Goal: Information Seeking & Learning: Learn about a topic

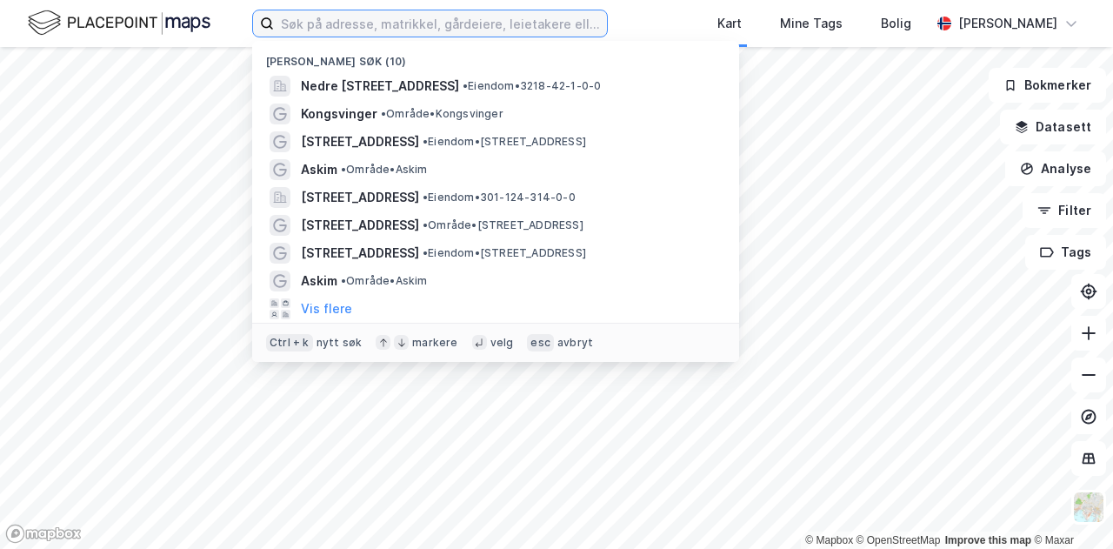
click at [432, 35] on input at bounding box center [440, 23] width 333 height 26
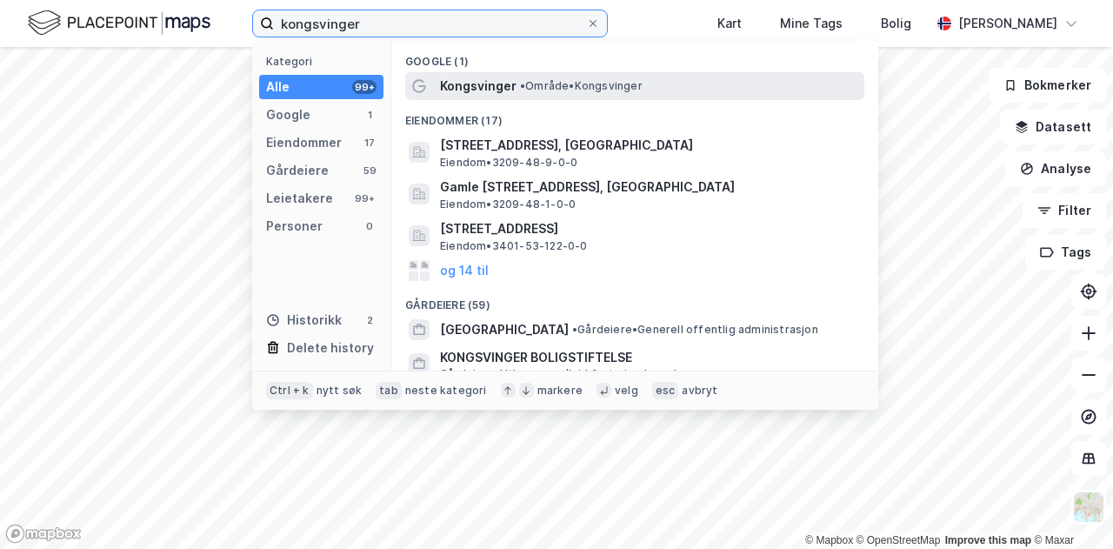
type input "kongsvinger"
click at [585, 72] on div "Kongsvinger • Område • [GEOGRAPHIC_DATA]" at bounding box center [634, 86] width 459 height 28
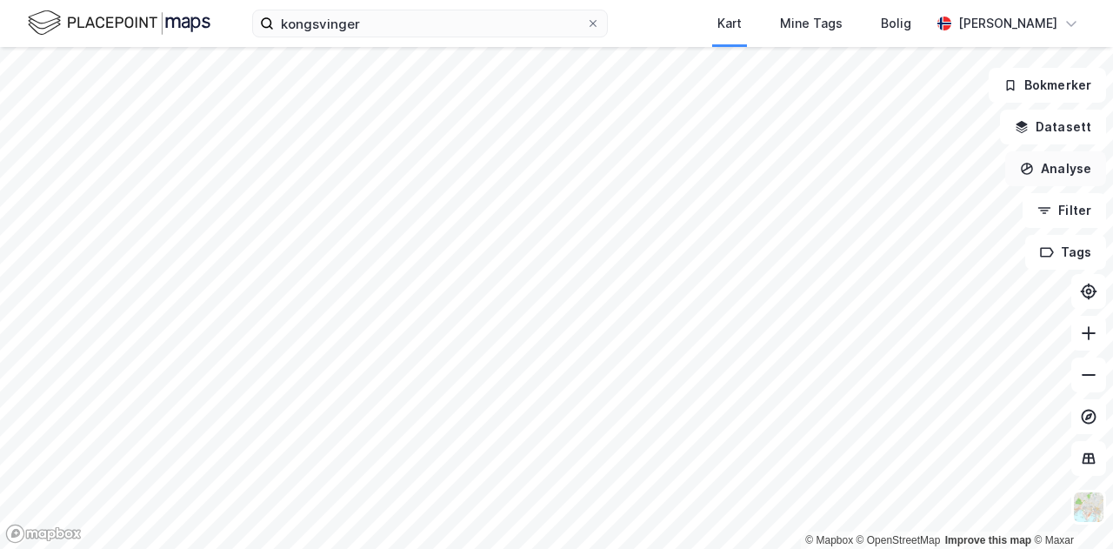
click at [1044, 159] on button "Analyse" at bounding box center [1056, 168] width 101 height 35
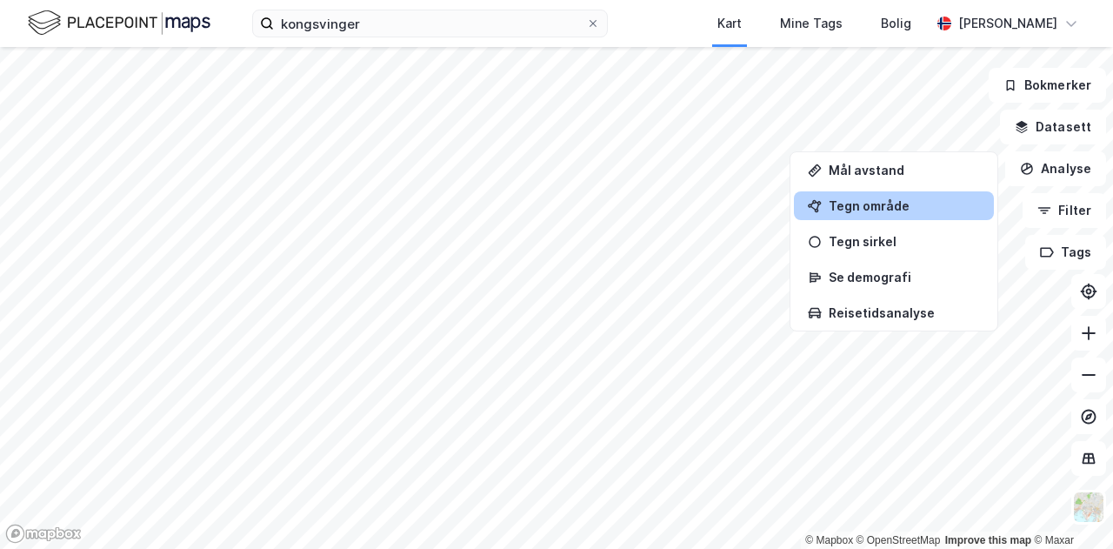
click at [906, 201] on div "Tegn område" at bounding box center [904, 205] width 151 height 15
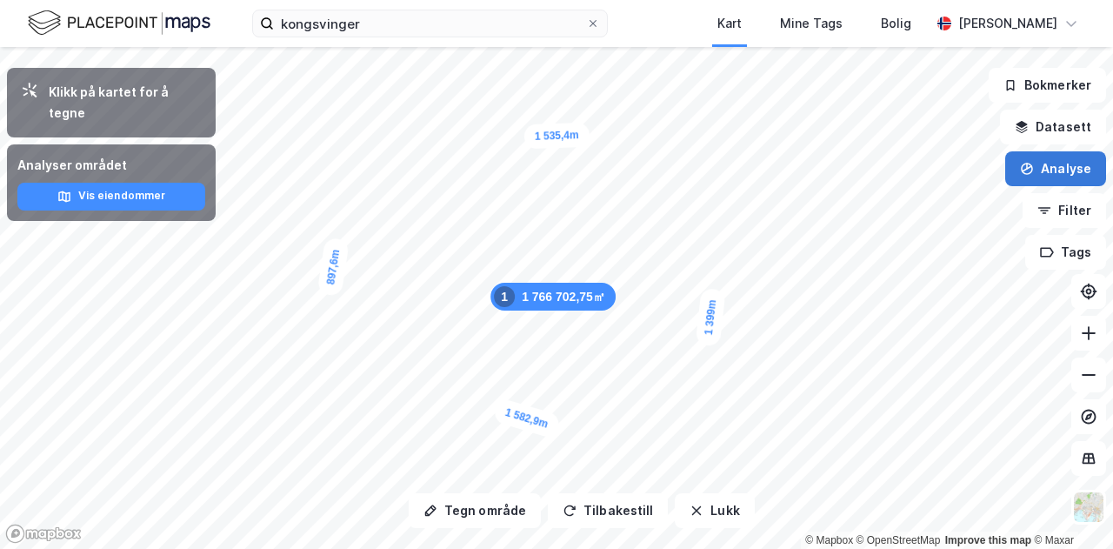
click at [1049, 167] on button "Analyse" at bounding box center [1056, 168] width 101 height 35
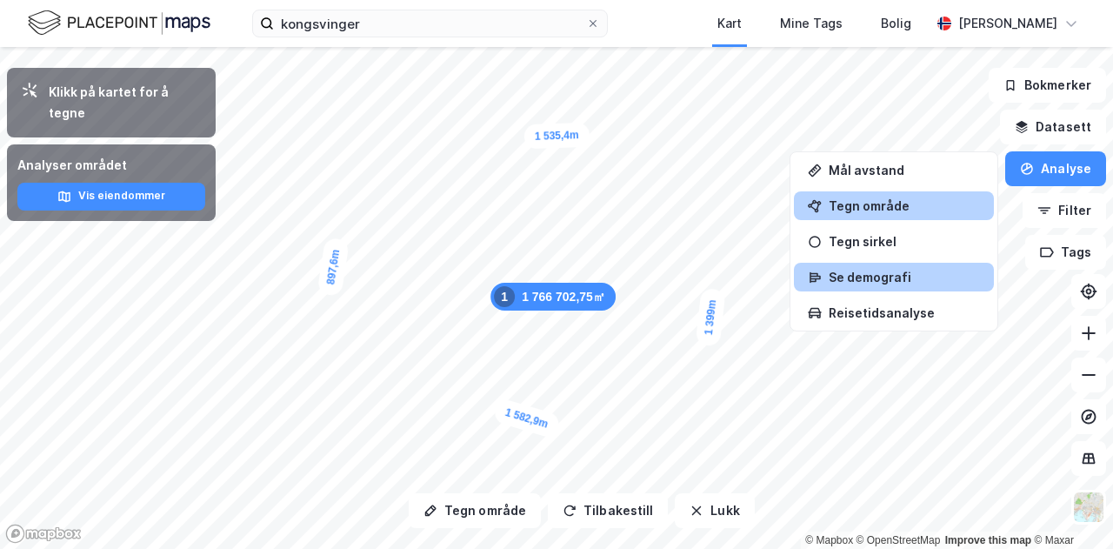
click at [908, 282] on div "Se demografi" at bounding box center [904, 277] width 151 height 15
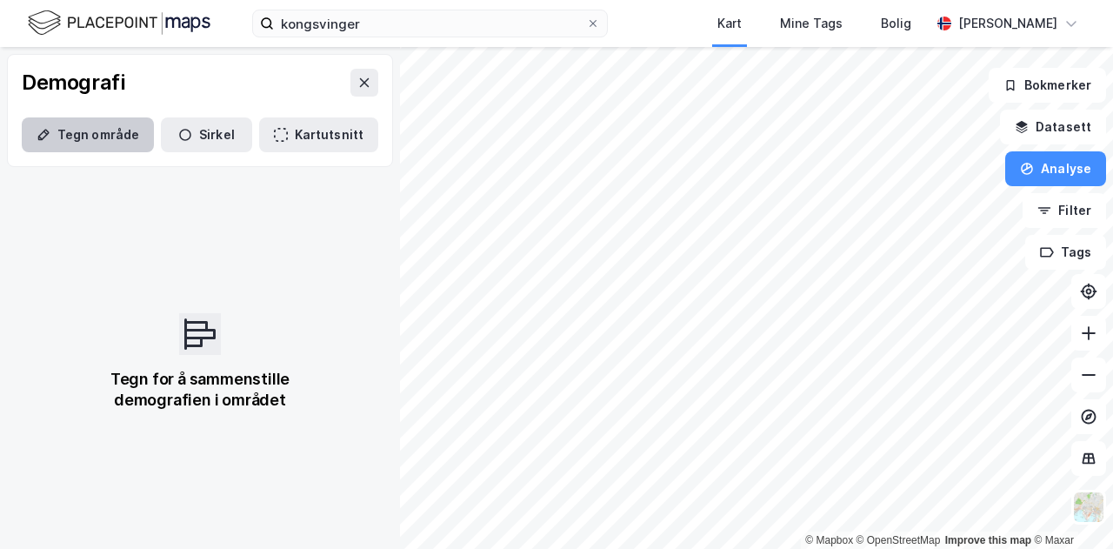
click at [109, 124] on button "Tegn område" at bounding box center [88, 134] width 132 height 35
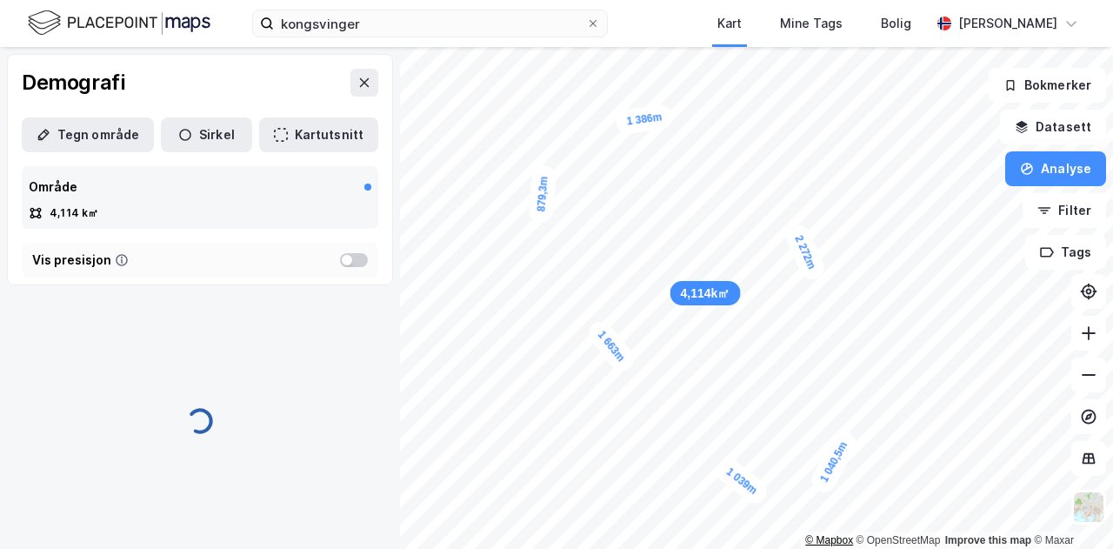
click at [811, 535] on div "4,114k㎡ 879,3m 1 663m 1 039m 1 040,5m 2 272m 1 386m © Mapbox © OpenStreetMap Im…" at bounding box center [556, 298] width 1113 height 502
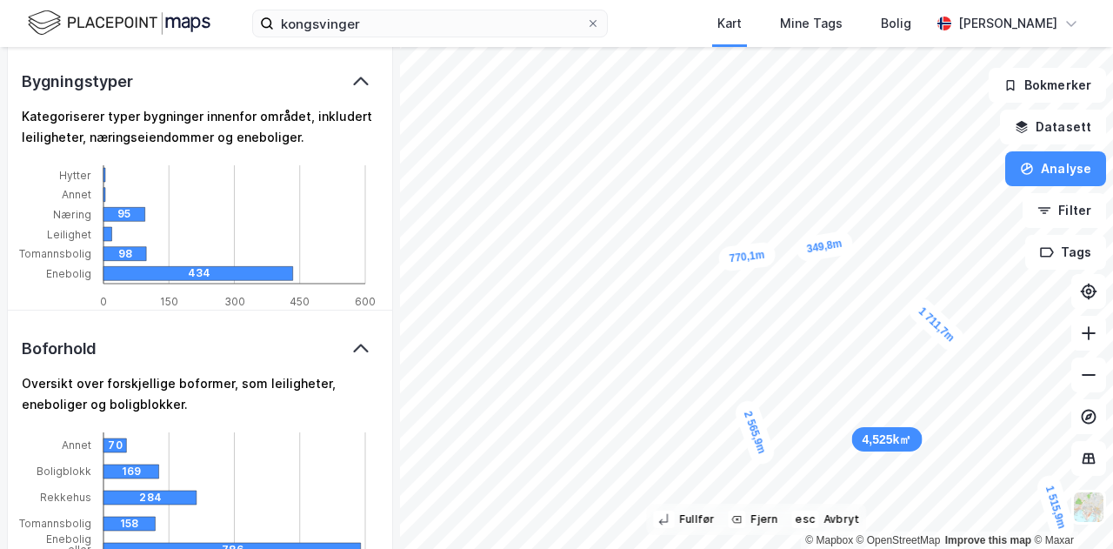
scroll to position [1081, 0]
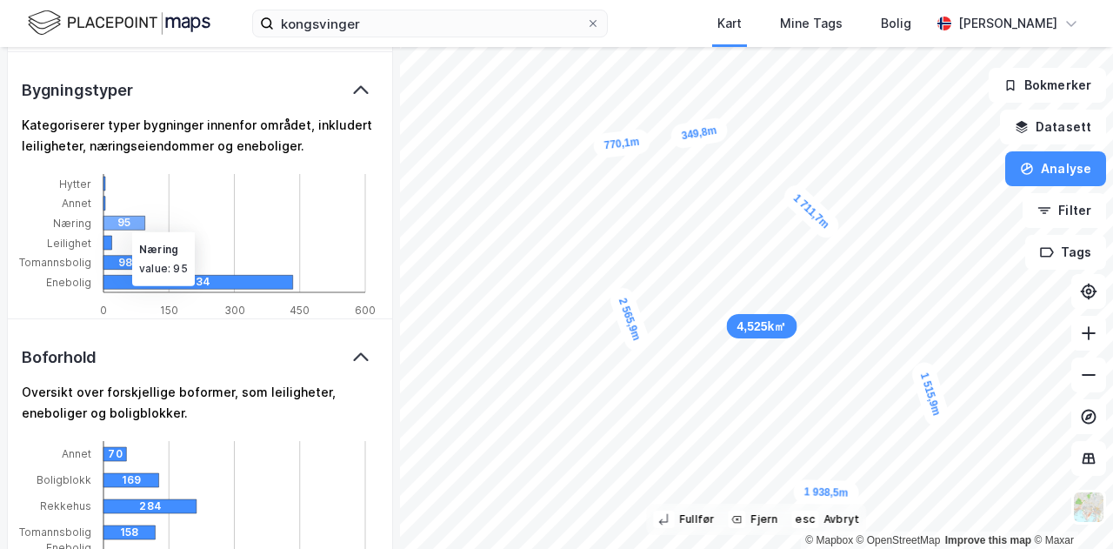
click at [124, 219] on div "95" at bounding box center [138, 223] width 42 height 14
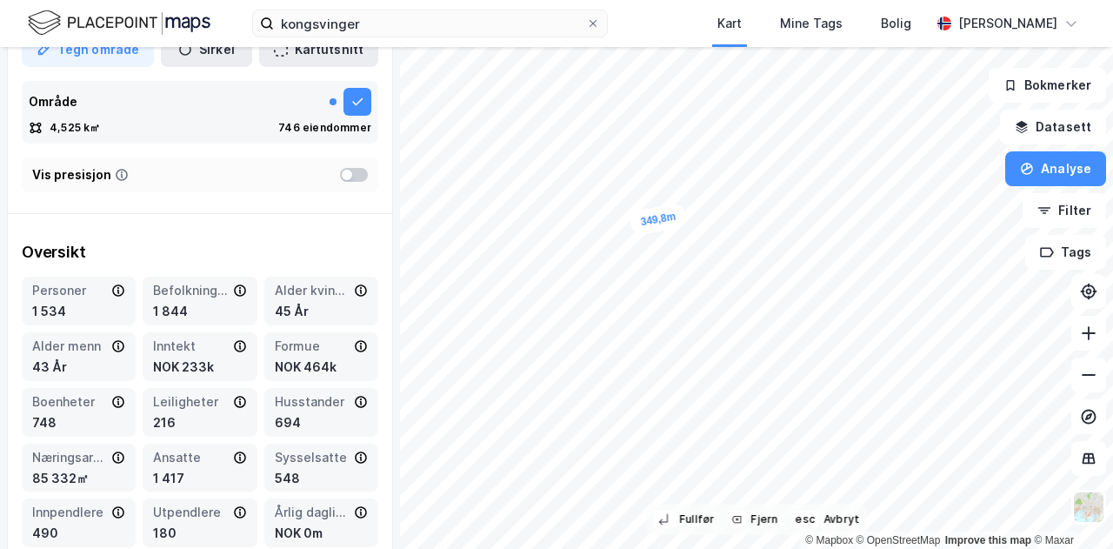
scroll to position [97, 0]
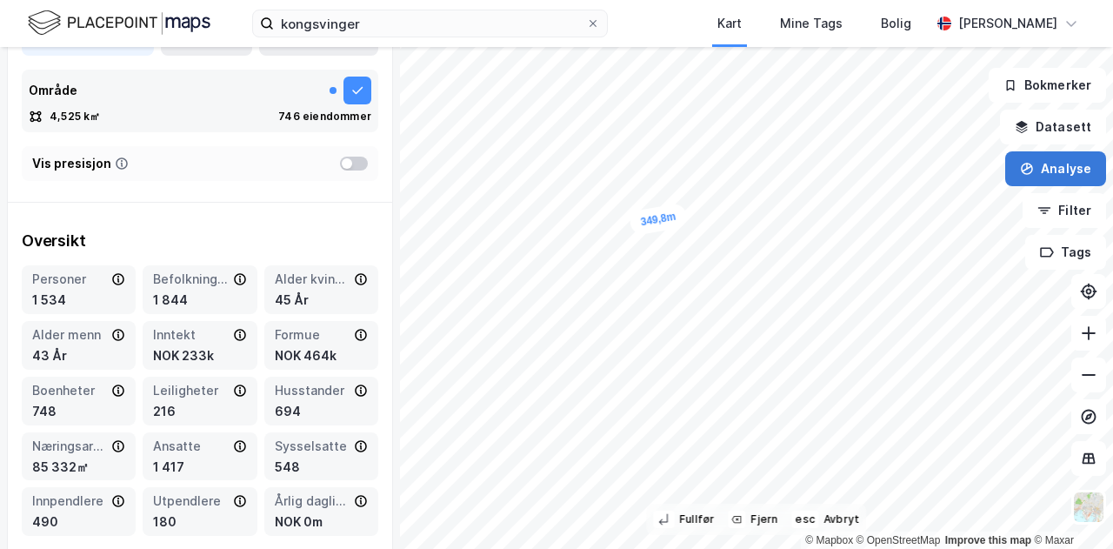
click at [1073, 169] on button "Analyse" at bounding box center [1056, 168] width 101 height 35
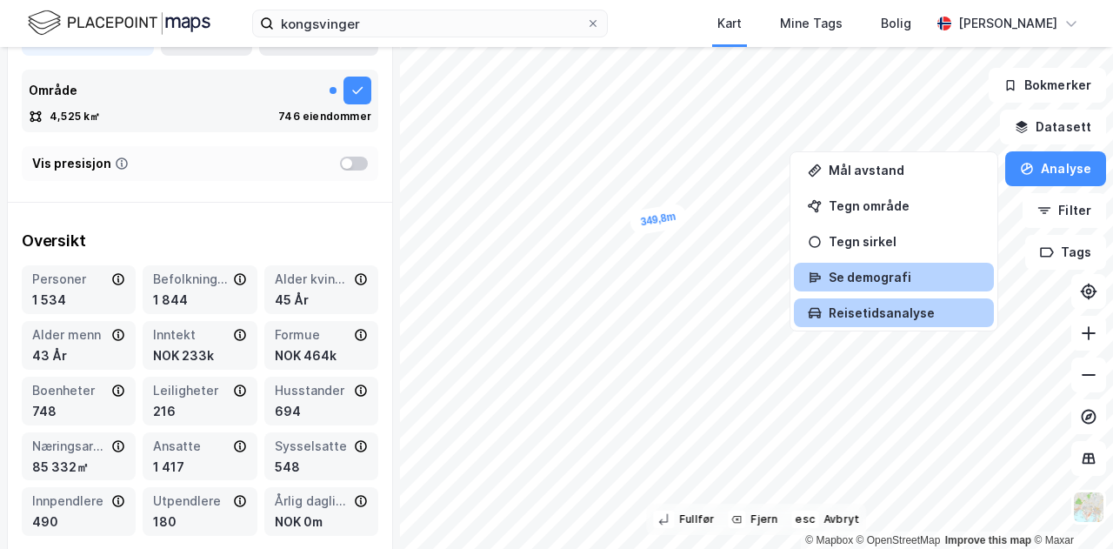
click at [887, 311] on div "Reisetidsanalyse" at bounding box center [904, 312] width 151 height 15
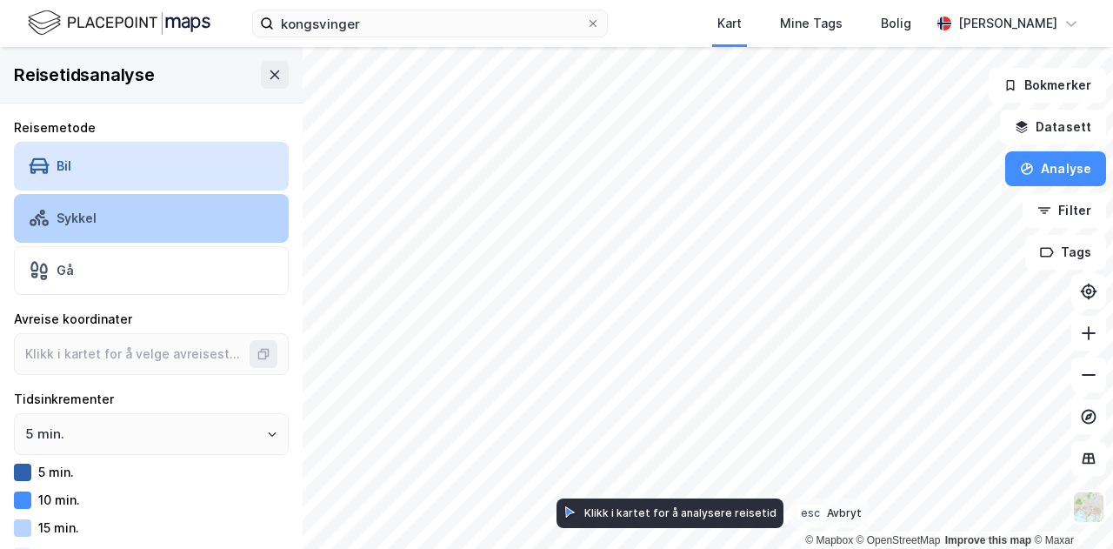
click at [177, 205] on div "Sykkel" at bounding box center [151, 218] width 275 height 49
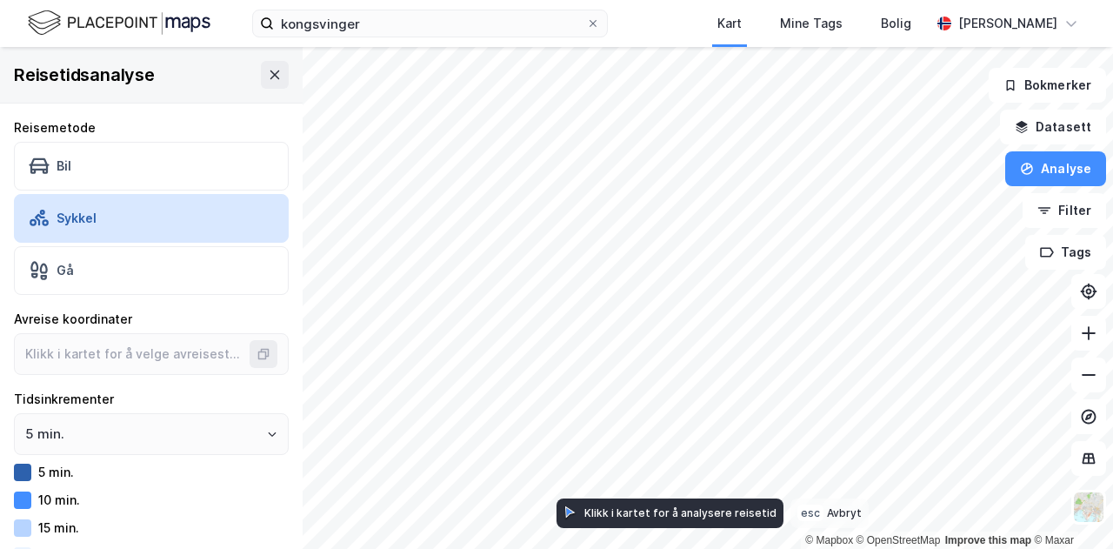
scroll to position [30, 0]
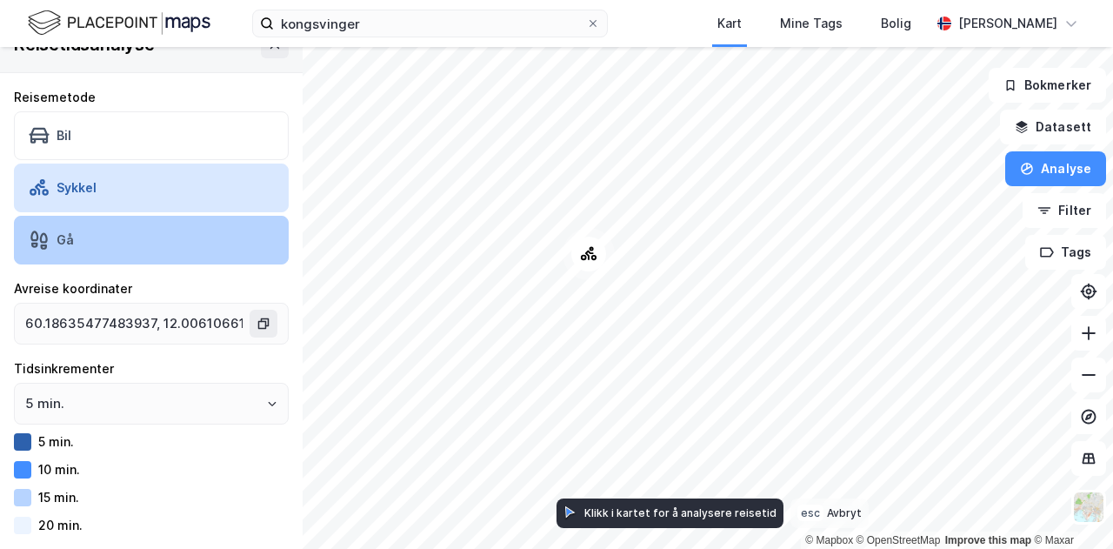
click at [141, 239] on div "Gå" at bounding box center [151, 240] width 275 height 49
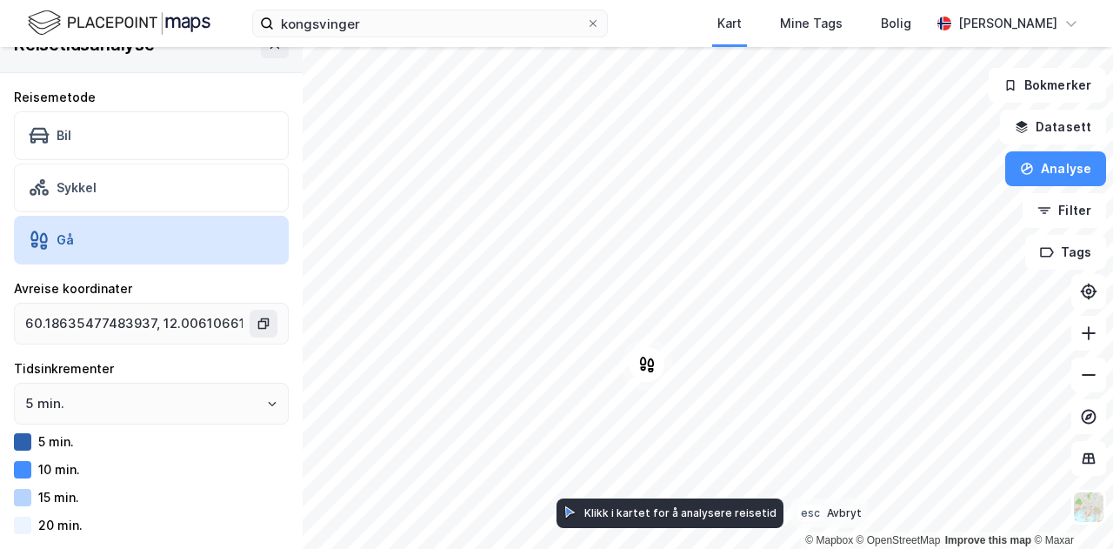
click at [22, 443] on div at bounding box center [22, 441] width 17 height 17
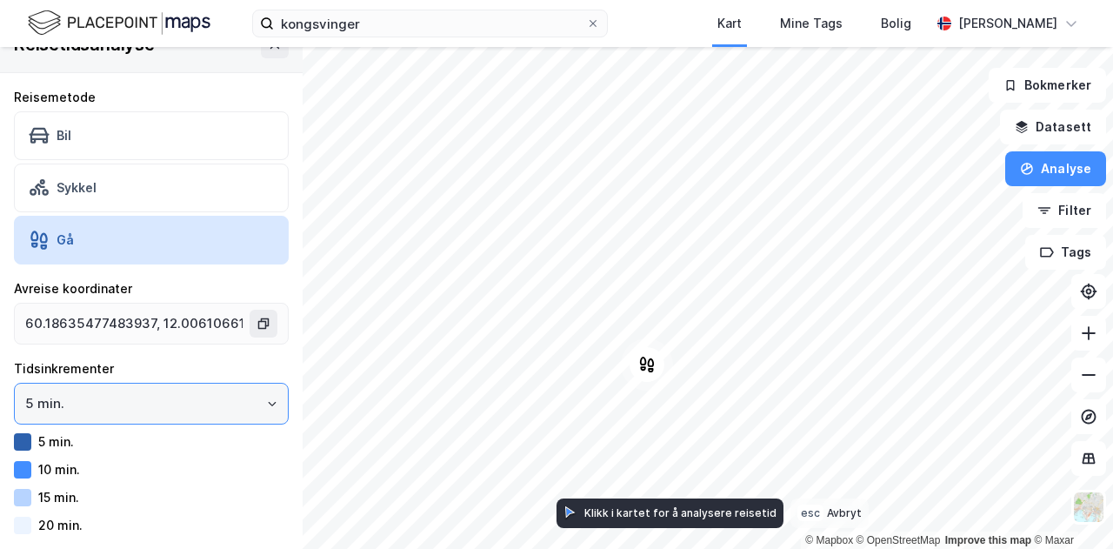
click at [132, 399] on input "5 min." at bounding box center [151, 404] width 273 height 40
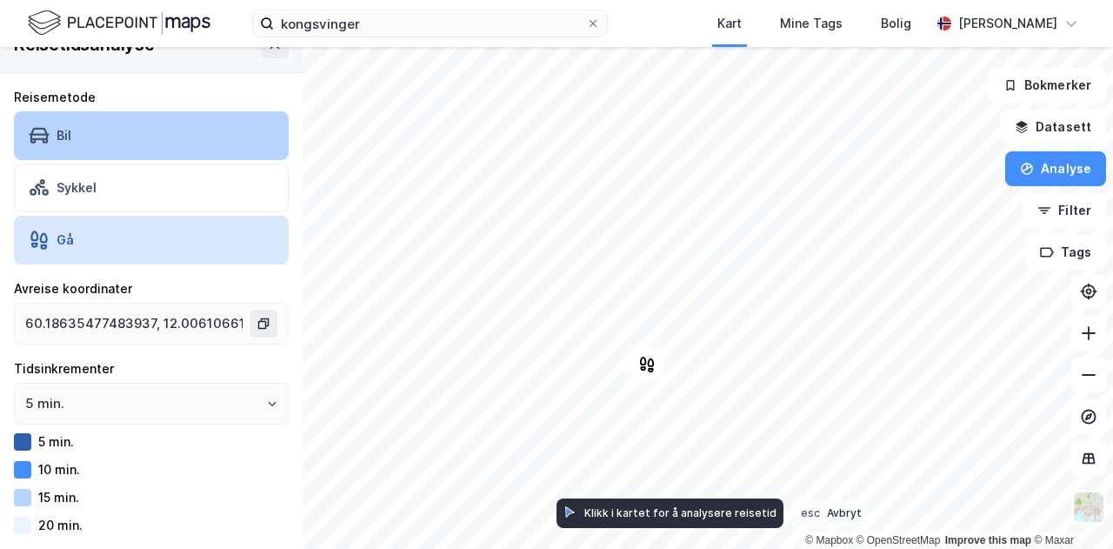
drag, startPoint x: 132, startPoint y: 399, endPoint x: 101, endPoint y: 124, distance: 276.7
click at [101, 124] on div "Bil" at bounding box center [151, 135] width 275 height 49
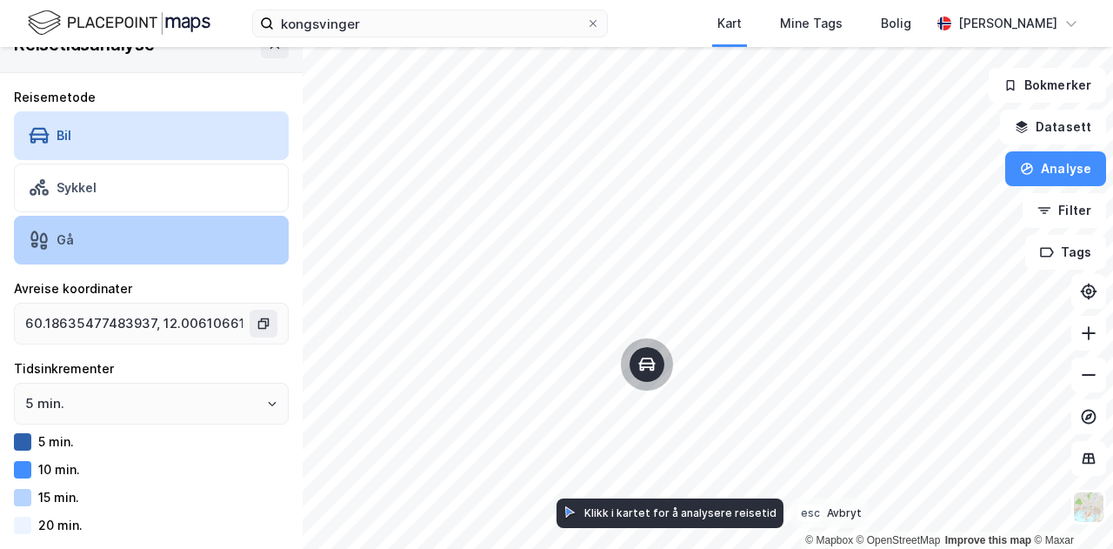
click at [98, 240] on div "Gå" at bounding box center [151, 240] width 275 height 49
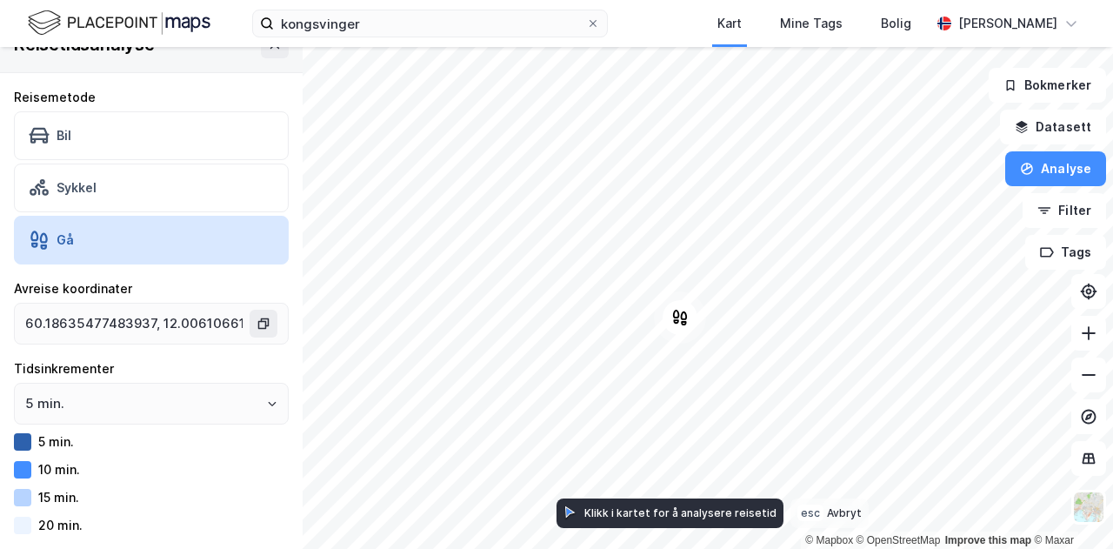
click at [646, 515] on div "Klikk i kartet for å analysere reisetid" at bounding box center [681, 512] width 192 height 13
click at [561, 508] on div "Klikk i kartet for å analysere reisetid" at bounding box center [670, 513] width 227 height 30
type input "60.186183399686996, 12.006224210162998"
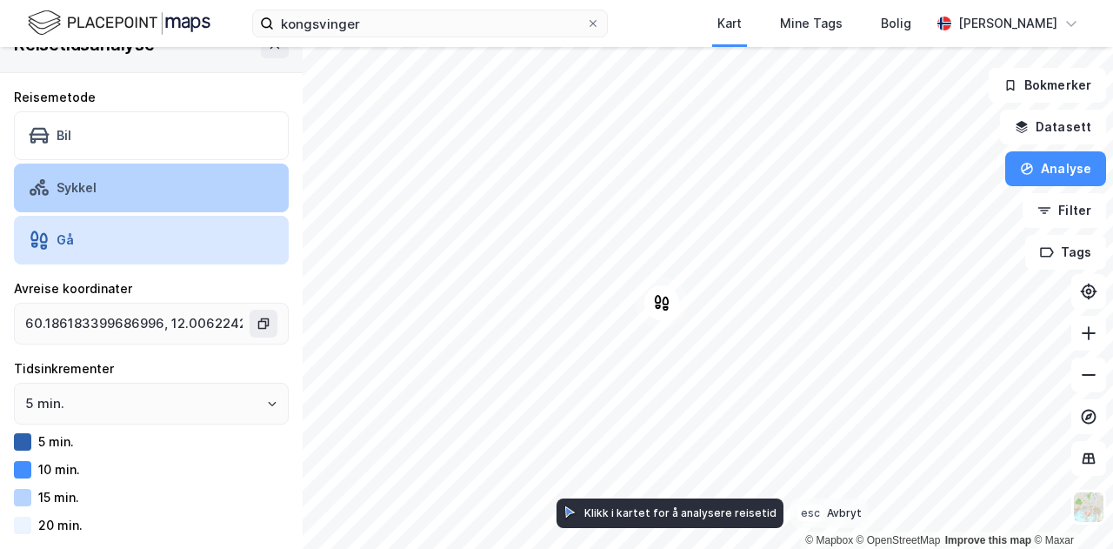
click at [181, 197] on div "Sykkel" at bounding box center [151, 188] width 275 height 49
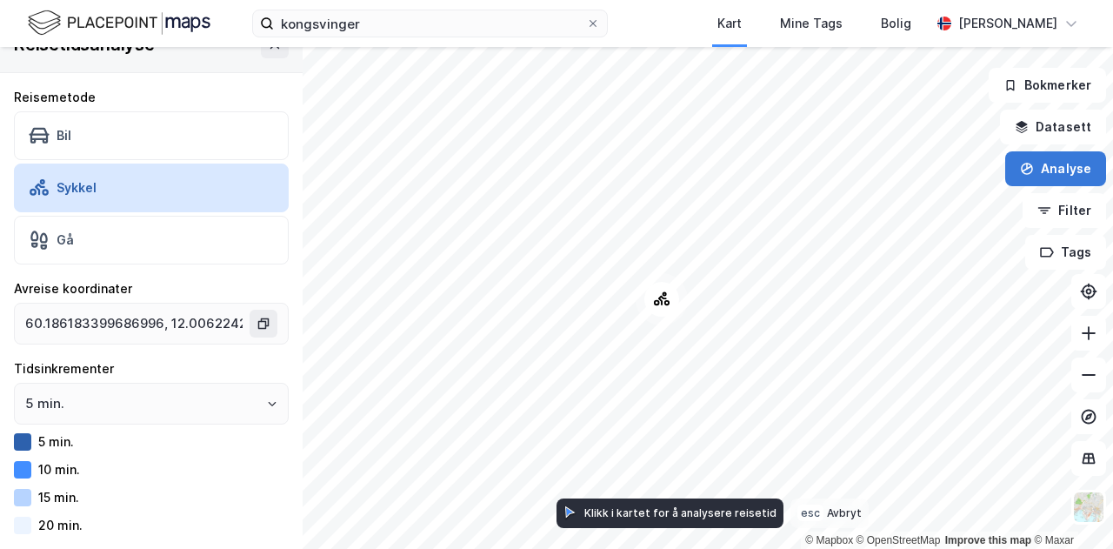
click at [1066, 168] on button "Analyse" at bounding box center [1056, 168] width 101 height 35
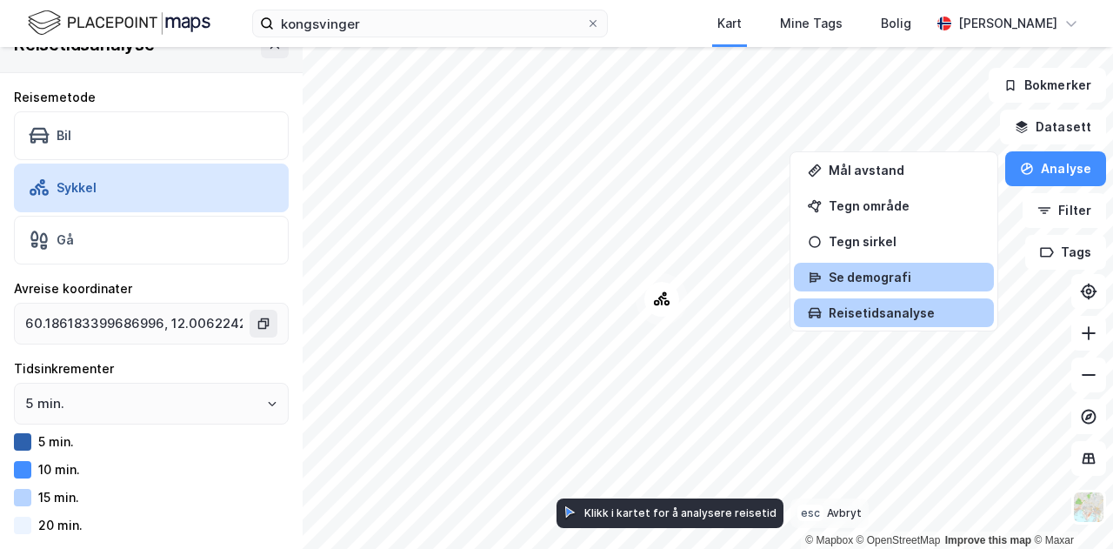
click at [935, 274] on div "Se demografi" at bounding box center [904, 277] width 151 height 15
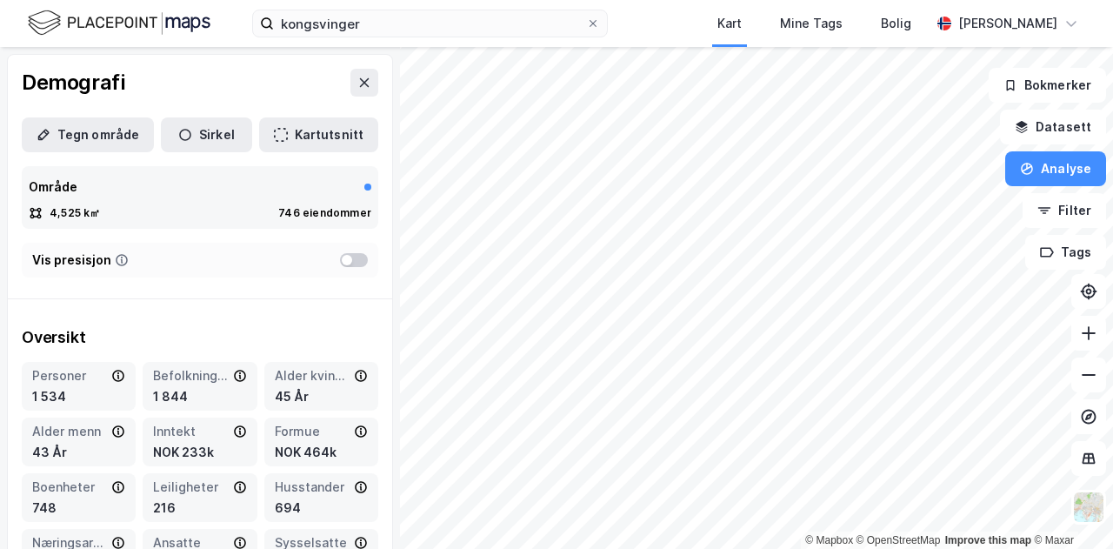
click at [343, 260] on div at bounding box center [354, 260] width 28 height 14
click at [356, 260] on div at bounding box center [361, 260] width 10 height 10
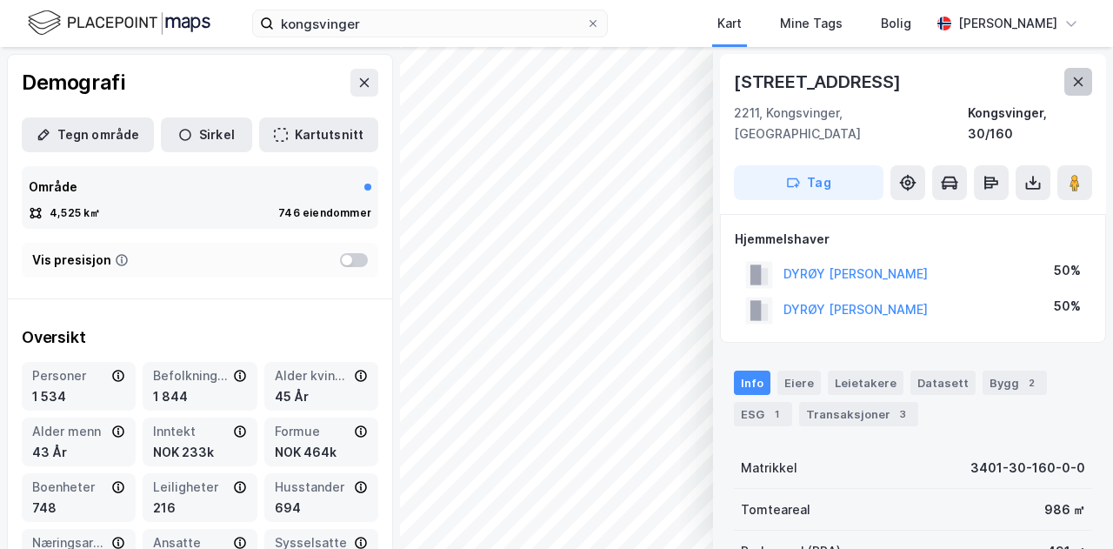
click at [1085, 74] on button at bounding box center [1079, 82] width 28 height 28
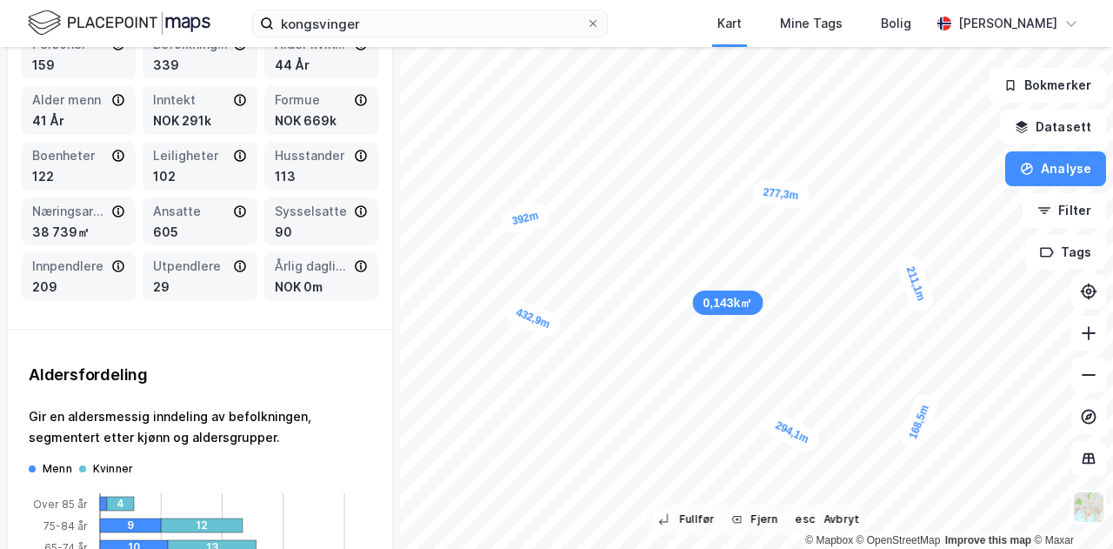
scroll to position [588, 0]
